Goal: Check status: Check status

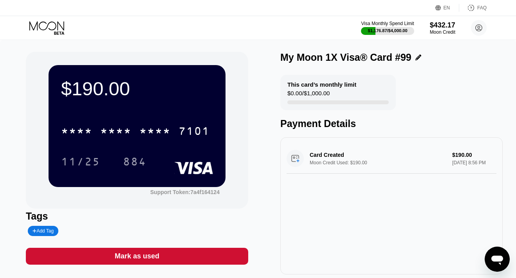
click at [52, 25] on icon at bounding box center [47, 28] width 36 height 14
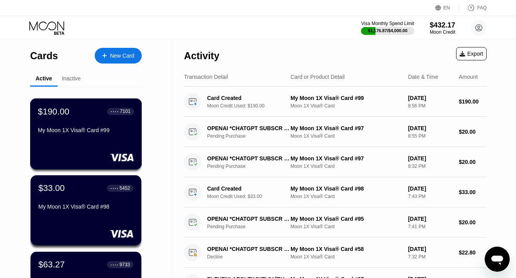
click at [68, 121] on div "$190.00 ● ● ● ● 7101 My Moon 1X Visa® Card #99" at bounding box center [86, 121] width 96 height 30
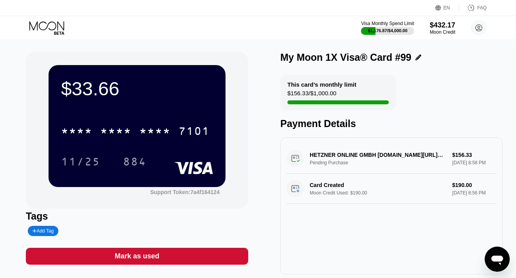
click at [58, 31] on icon at bounding box center [47, 28] width 36 height 14
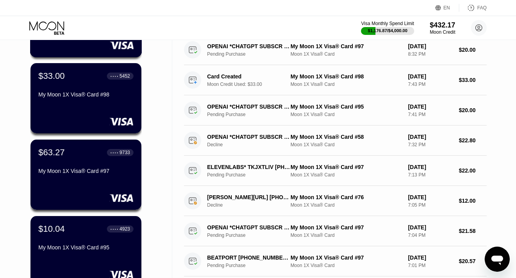
scroll to position [135, 0]
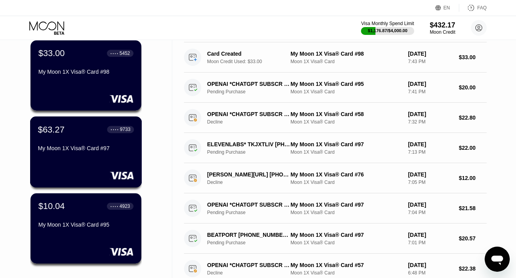
click at [76, 165] on div "$63.27 ● ● ● ● 9733 My Moon 1X Visa® Card #97" at bounding box center [86, 151] width 112 height 71
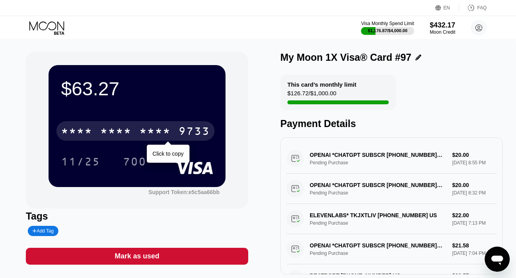
click at [148, 137] on div "* * * *" at bounding box center [154, 132] width 31 height 13
click at [148, 137] on div "2161" at bounding box center [154, 132] width 31 height 13
